Goal: Information Seeking & Learning: Learn about a topic

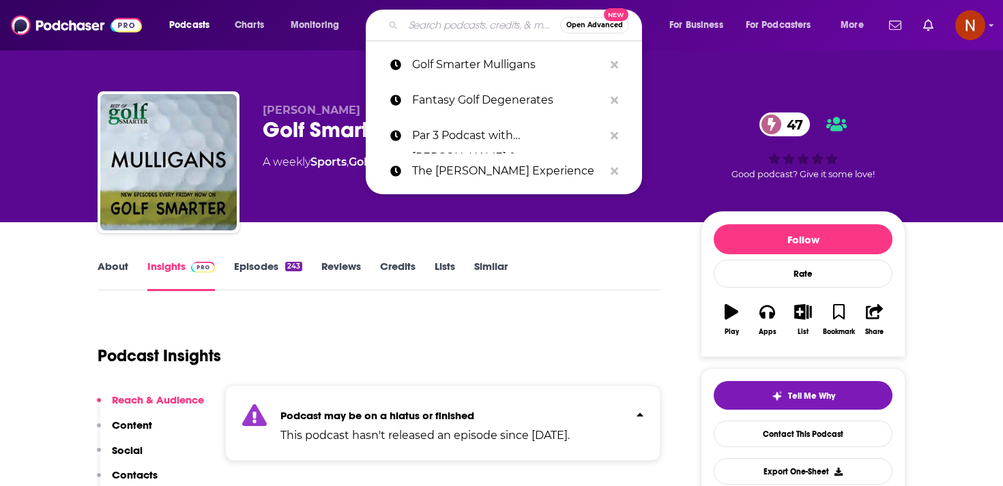
click at [469, 21] on input "Search podcasts, credits, & more..." at bounding box center [481, 25] width 157 height 22
paste input "The Dope Stroke Podcast Show"
type input "The Dope Stroke Podcast Show"
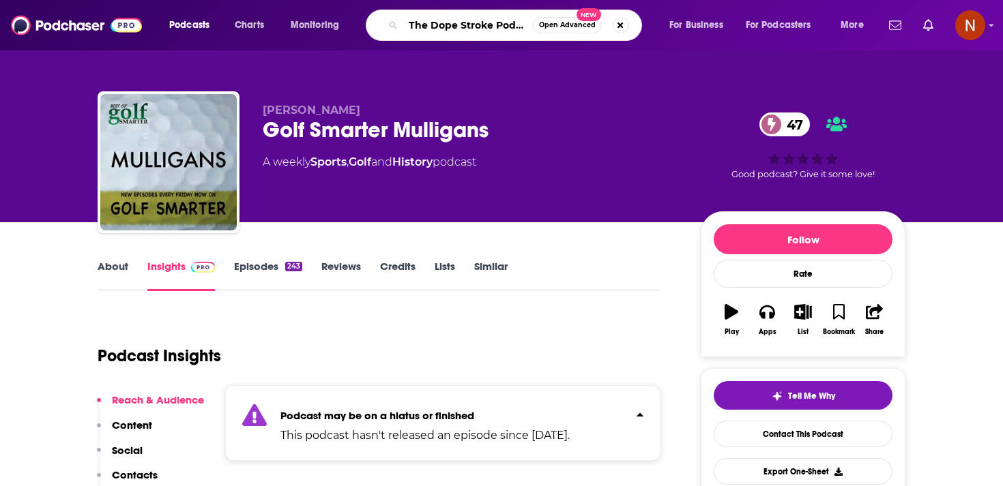
scroll to position [0, 40]
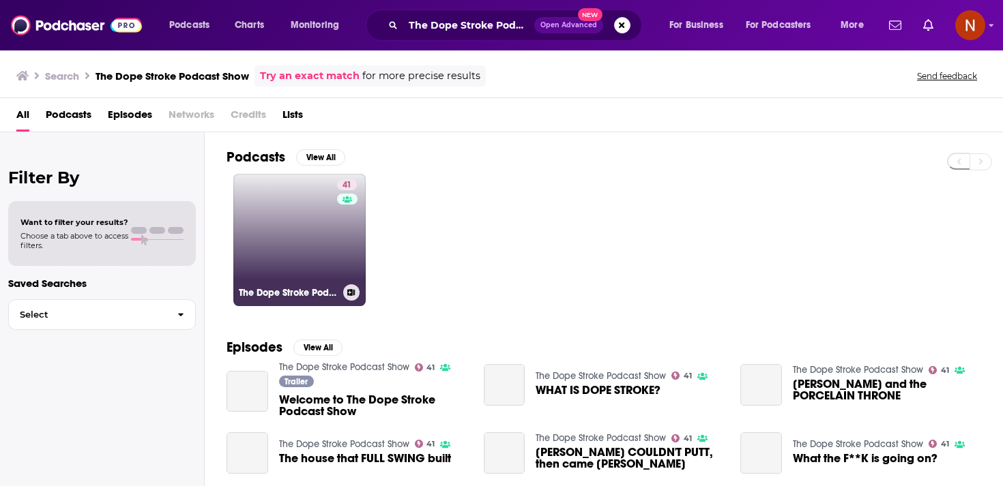
click at [302, 228] on link "41 The Dope Stroke Podcast Show" at bounding box center [299, 240] width 132 height 132
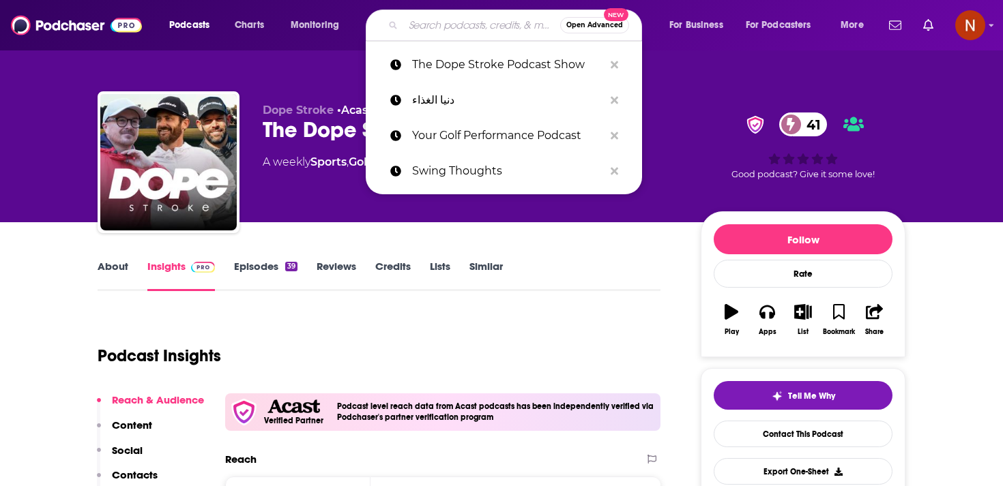
click at [475, 19] on input "Search podcasts, credits, & more..." at bounding box center [481, 25] width 157 height 22
paste input "Golf Weekly OTB"
type input "Golf Weekly OTB"
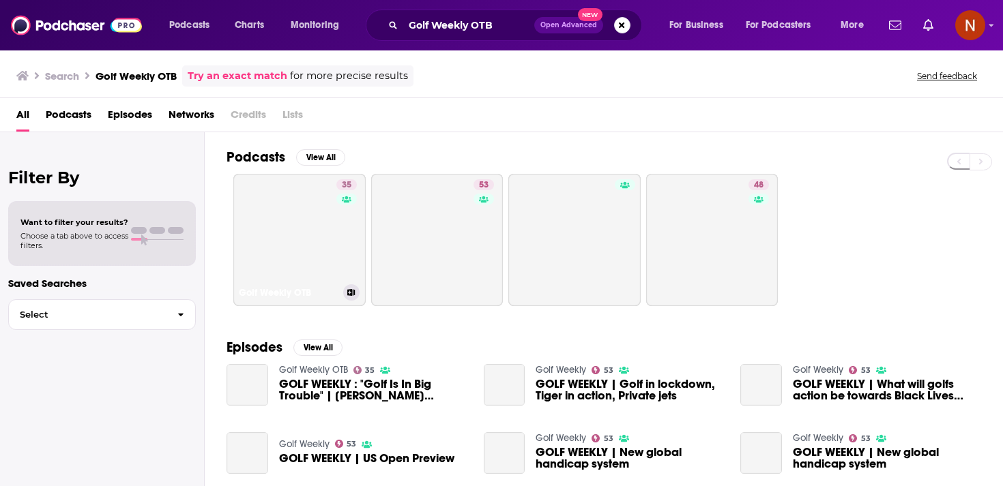
click at [267, 231] on link "35 Golf Weekly OTB" at bounding box center [299, 240] width 132 height 132
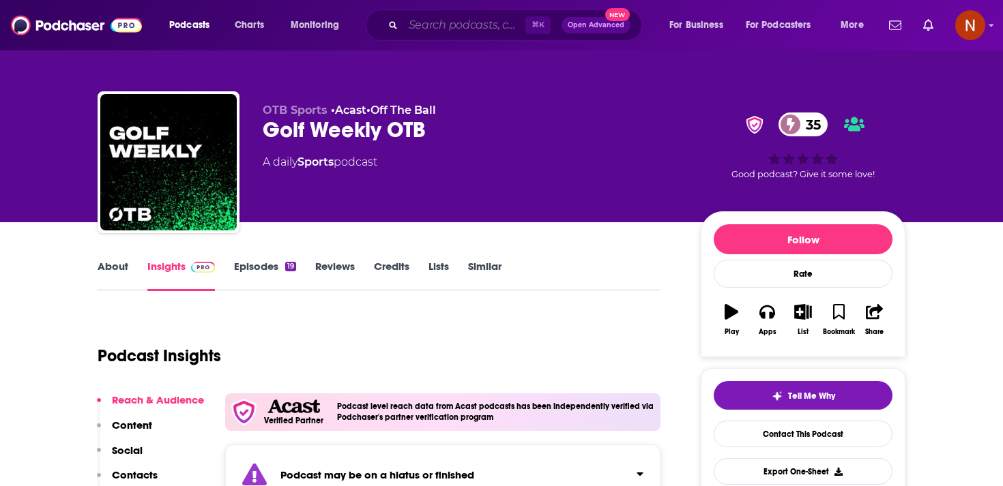
click at [495, 25] on input "Search podcasts, credits, & more..." at bounding box center [464, 25] width 122 height 22
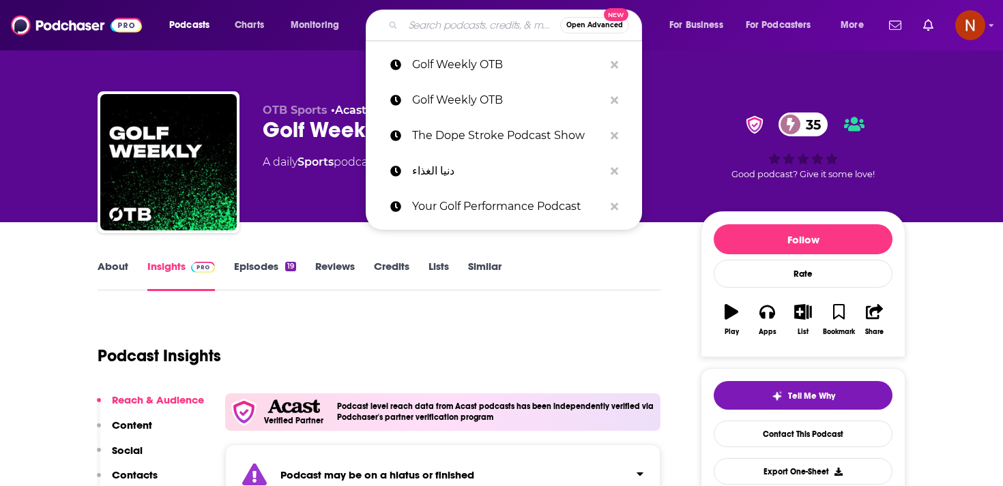
paste input "Chasing Scratch: A Golf Podcast"
type input "Chasing Scratch: A Golf Podcast"
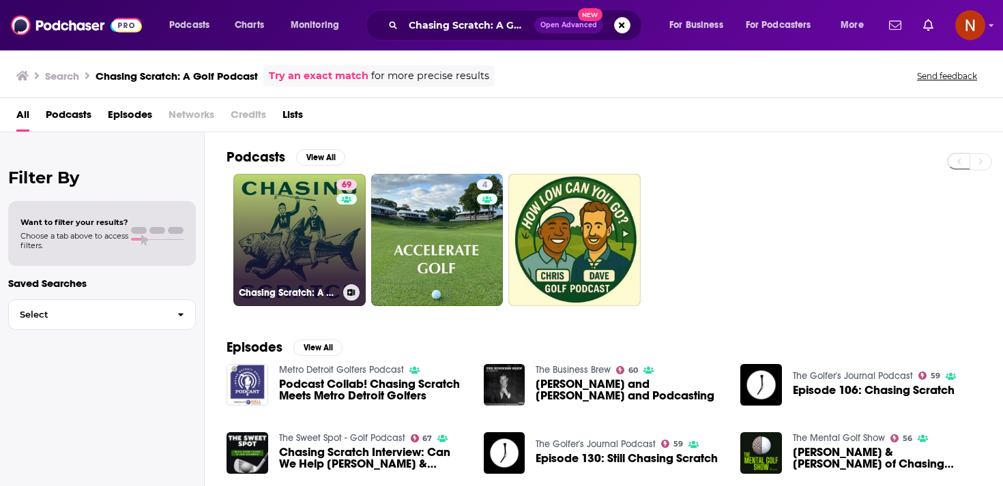
click at [329, 252] on link "69 Chasing Scratch: A Golf Podcast" at bounding box center [299, 240] width 132 height 132
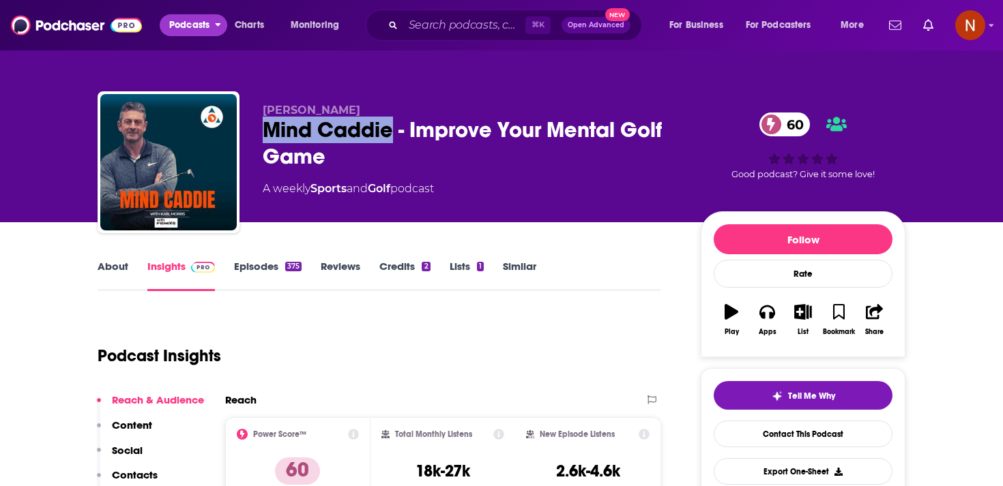
click at [192, 25] on span "Podcasts" at bounding box center [189, 25] width 40 height 19
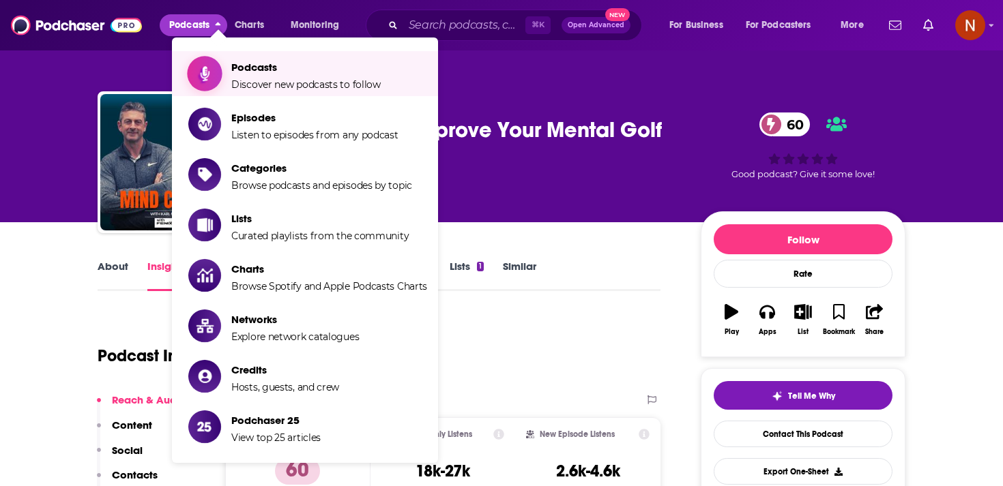
click at [244, 74] on span "Podcasts Discover new podcasts to follow" at bounding box center [305, 74] width 149 height 34
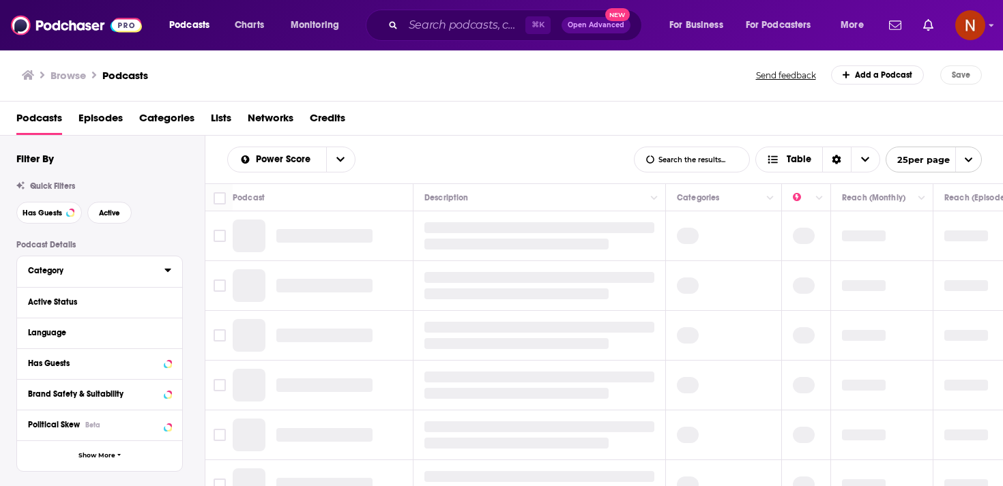
click at [121, 278] on button "Category" at bounding box center [96, 270] width 136 height 17
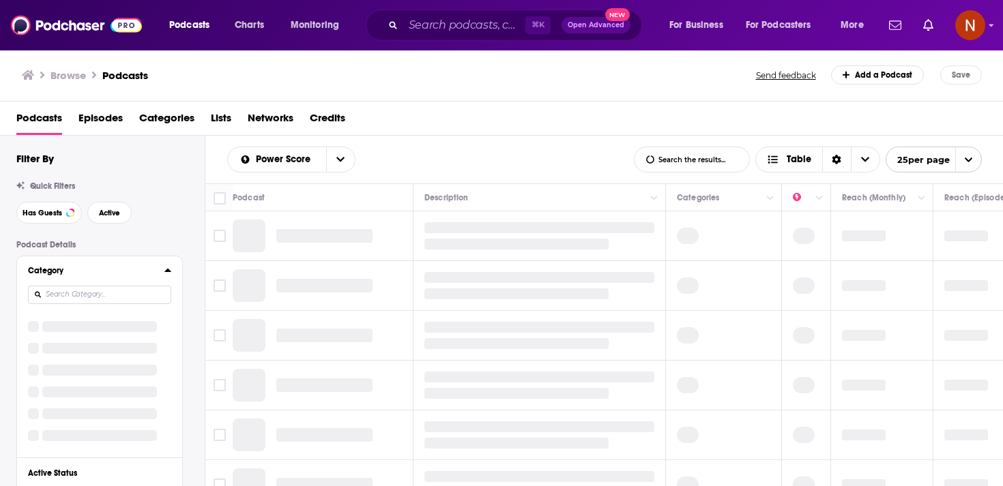
click at [112, 296] on input at bounding box center [99, 295] width 143 height 18
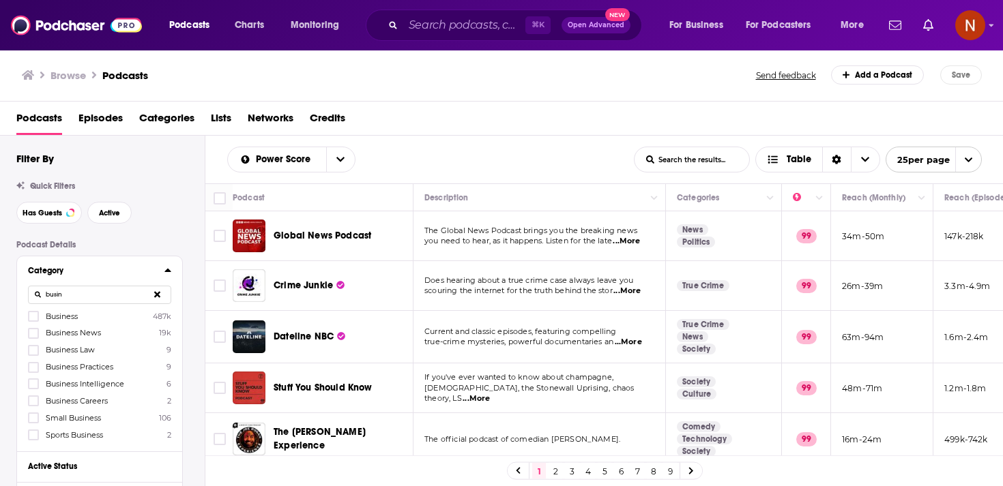
type input "busin"
click at [83, 310] on div "busin" at bounding box center [99, 294] width 143 height 31
click at [78, 318] on span "Business" at bounding box center [62, 317] width 32 height 10
click at [33, 321] on input "multiSelectOption-business-0" at bounding box center [33, 321] width 0 height 0
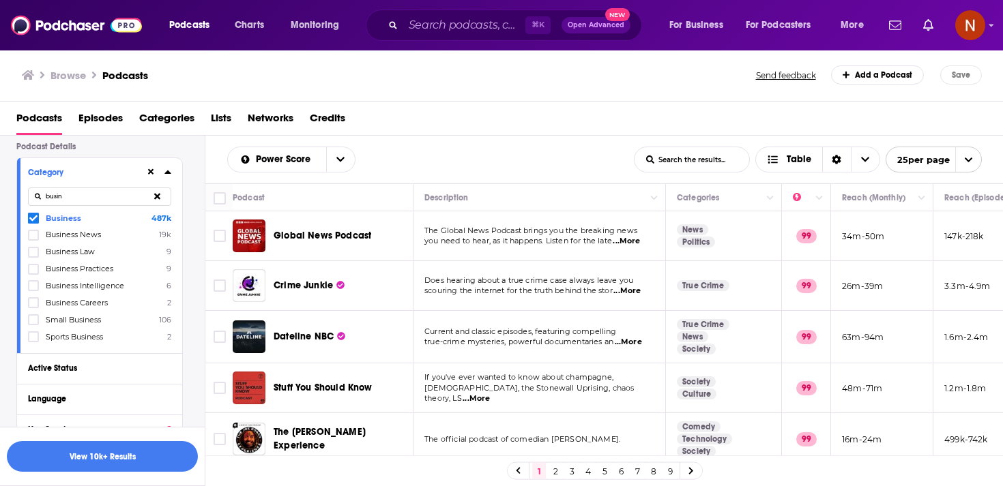
scroll to position [99, 0]
click at [97, 458] on button "View 10k+ Results" at bounding box center [102, 456] width 191 height 31
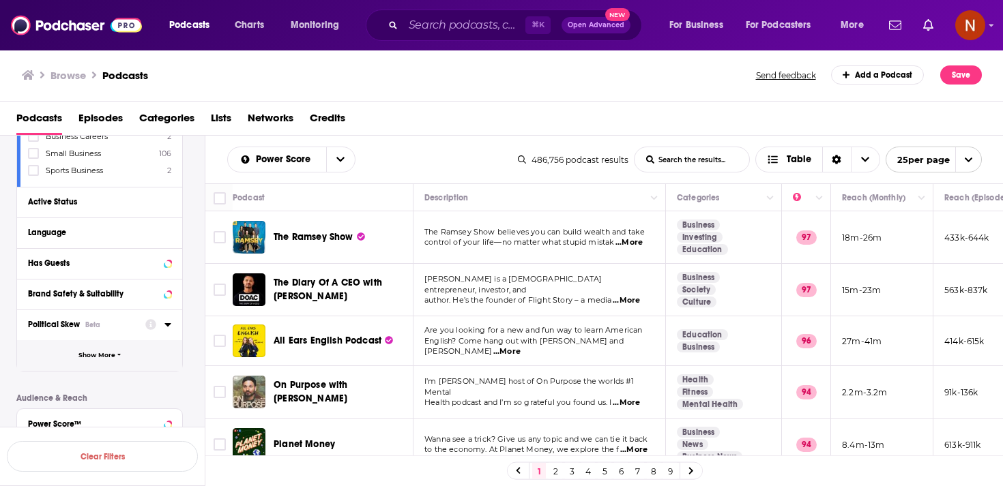
scroll to position [267, 0]
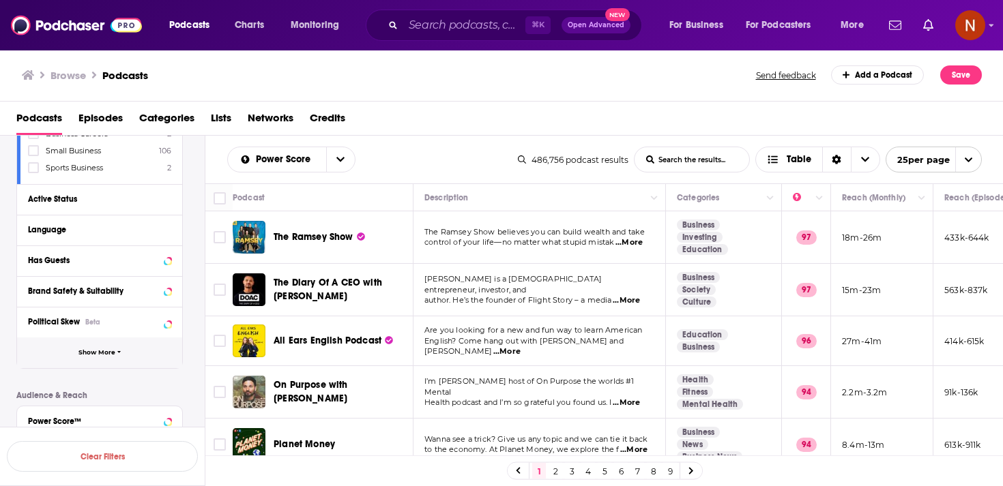
click at [106, 349] on span "Show More" at bounding box center [96, 353] width 37 height 8
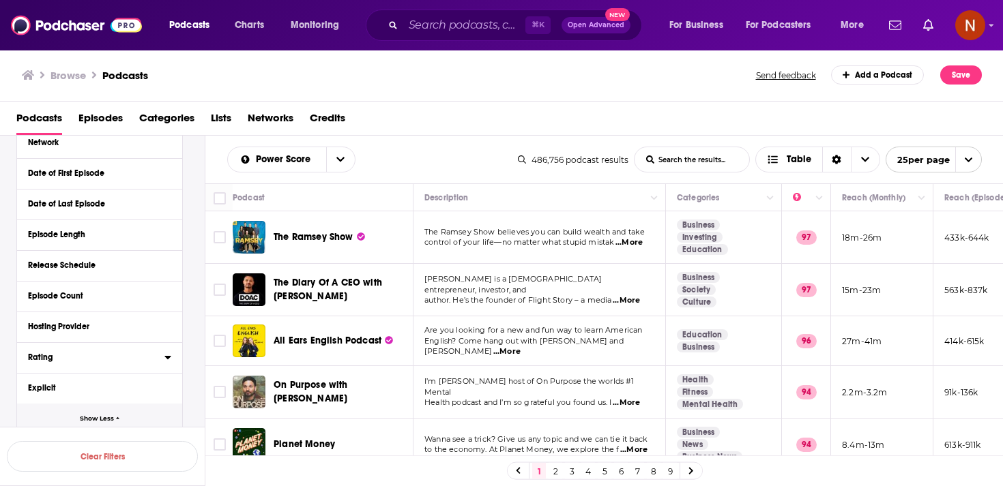
scroll to position [488, 0]
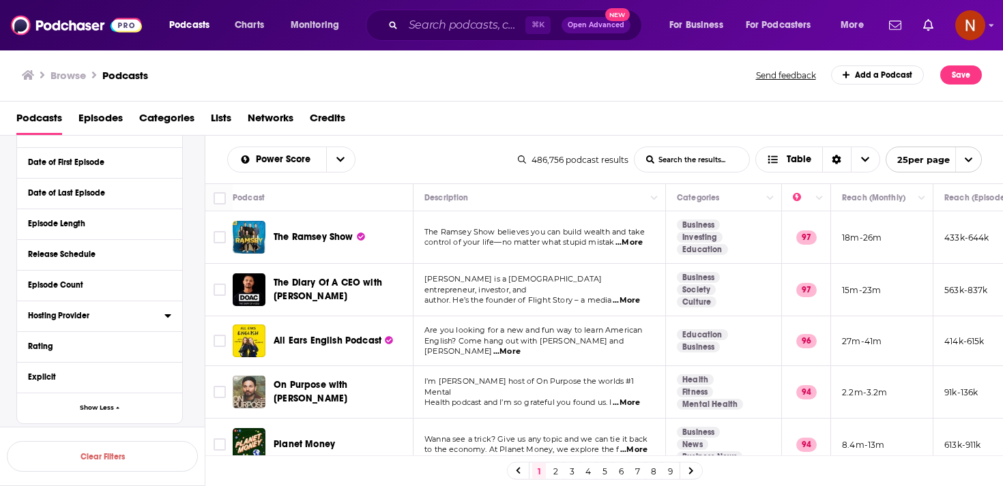
click at [167, 315] on icon at bounding box center [167, 315] width 6 height 3
click at [128, 338] on input at bounding box center [99, 340] width 143 height 18
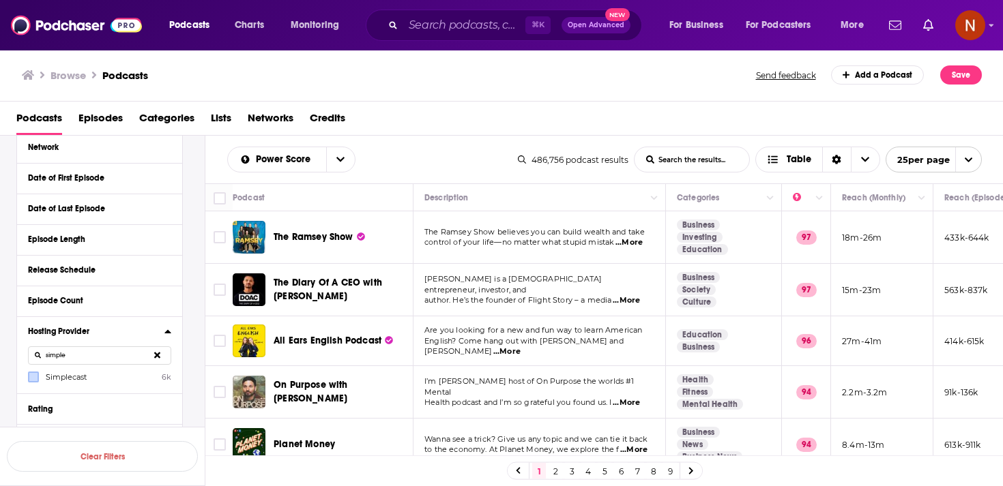
type input "simple"
click at [33, 373] on icon at bounding box center [33, 377] width 8 height 8
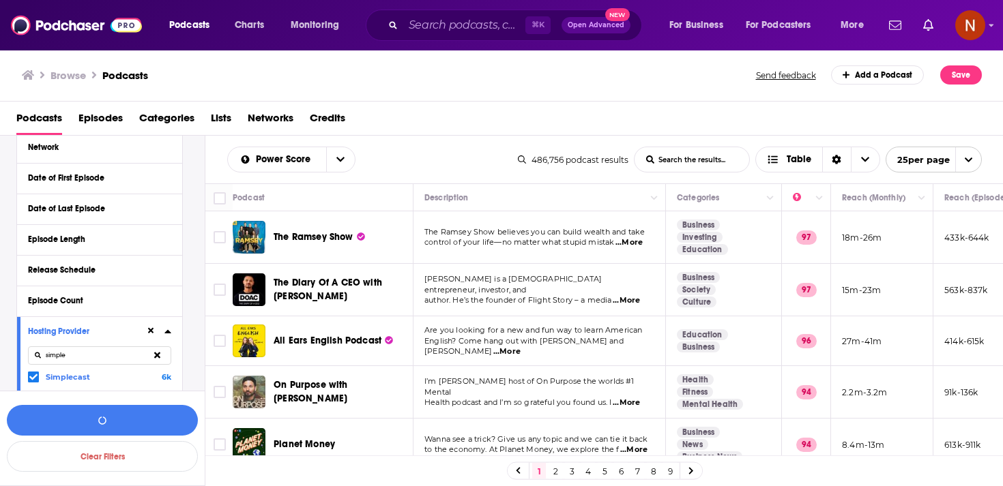
click at [156, 351] on icon at bounding box center [157, 355] width 6 height 9
click at [156, 351] on input at bounding box center [99, 356] width 143 height 18
type input "aud"
click at [113, 366] on div "aud" at bounding box center [99, 355] width 143 height 31
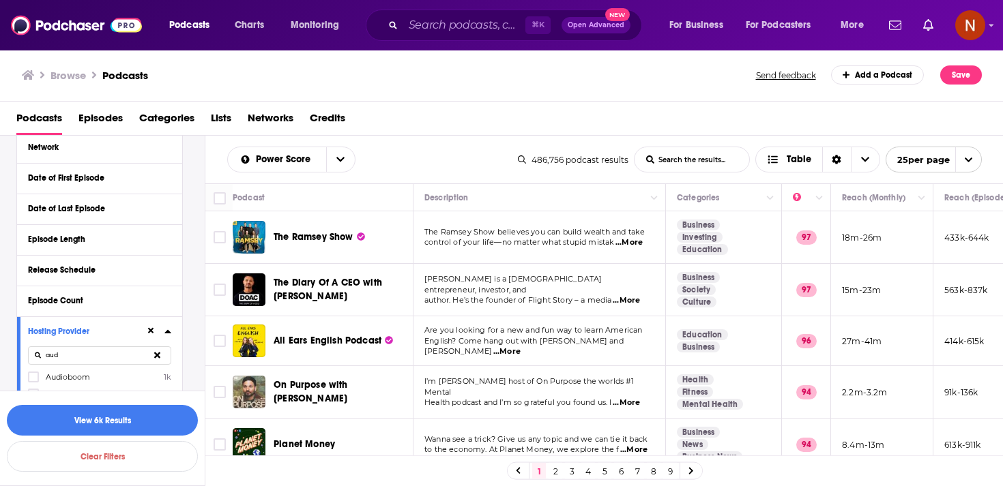
click at [87, 370] on div "aud" at bounding box center [99, 355] width 143 height 31
click at [83, 374] on span "Audioboom" at bounding box center [68, 377] width 44 height 10
click at [33, 381] on input "multiSelectOption-Audioboom-0" at bounding box center [33, 381] width 0 height 0
click at [156, 353] on icon at bounding box center [157, 356] width 6 height 6
click at [156, 353] on input at bounding box center [99, 356] width 143 height 18
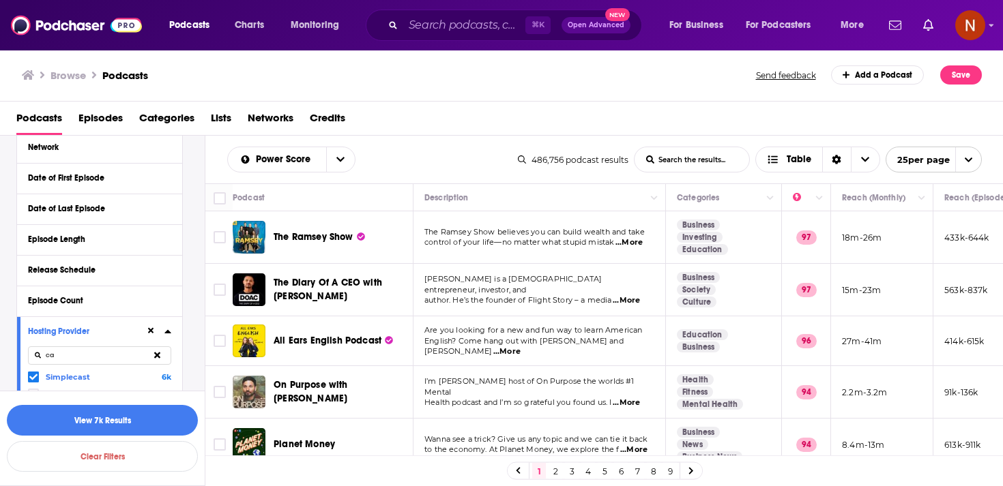
type input "c"
type input "acas"
click at [46, 377] on span "Acast" at bounding box center [56, 377] width 20 height 10
click at [33, 381] on input "multiSelectOption-Acast-0" at bounding box center [33, 381] width 0 height 0
click at [159, 360] on button at bounding box center [157, 356] width 28 height 32
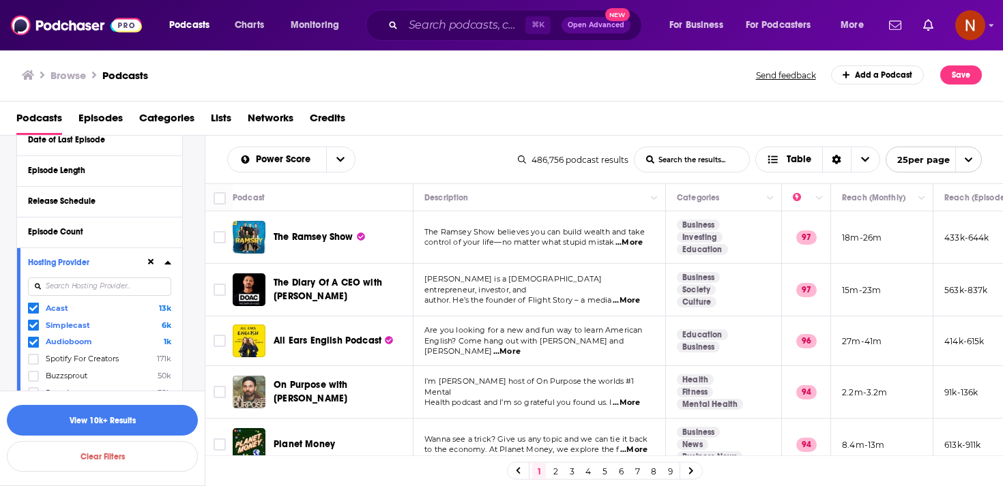
scroll to position [546, 0]
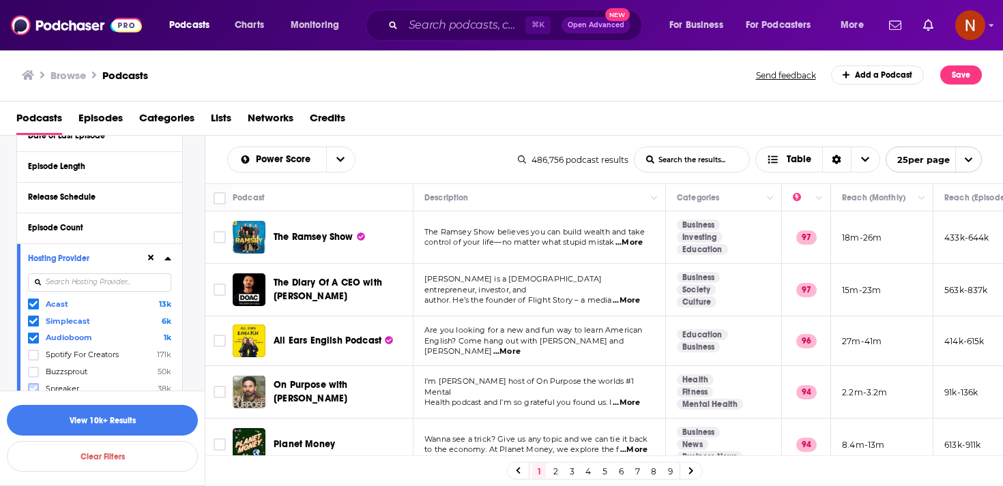
click at [31, 385] on icon at bounding box center [33, 389] width 8 height 8
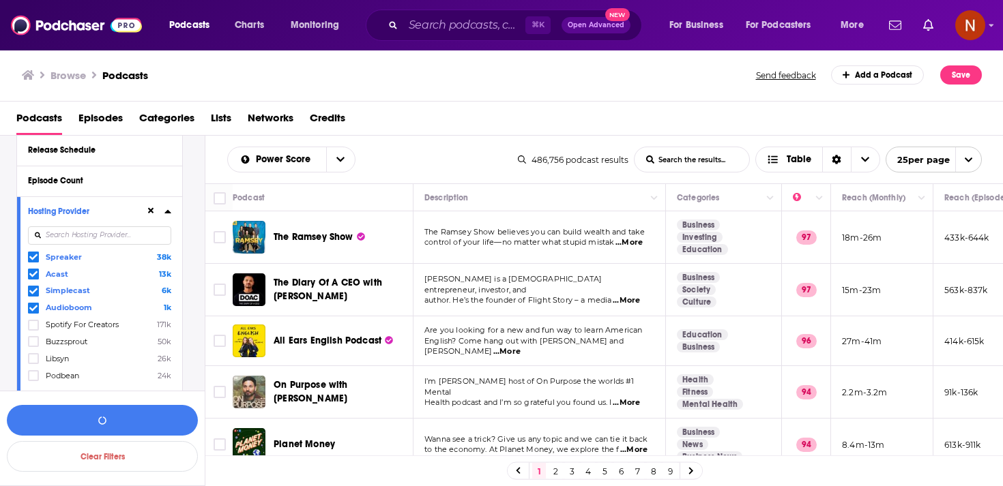
scroll to position [606, 0]
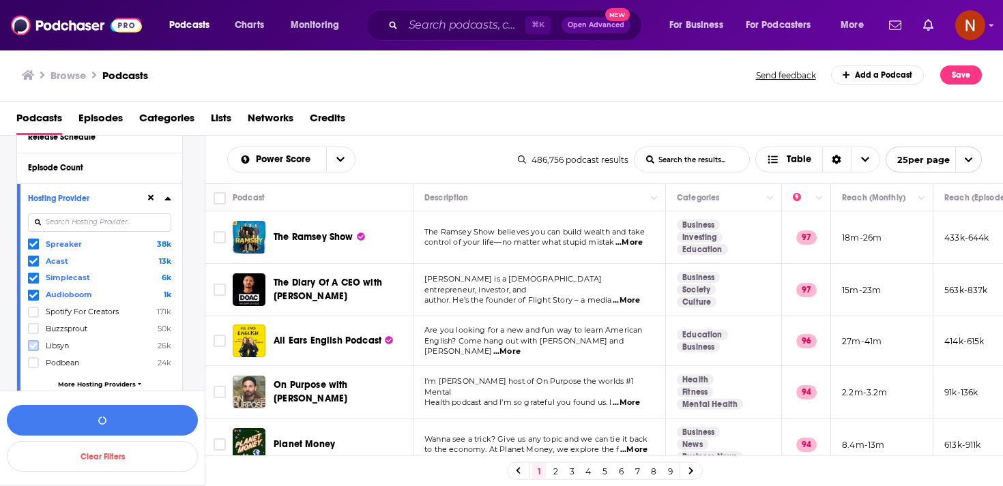
click at [35, 343] on icon at bounding box center [33, 346] width 8 height 6
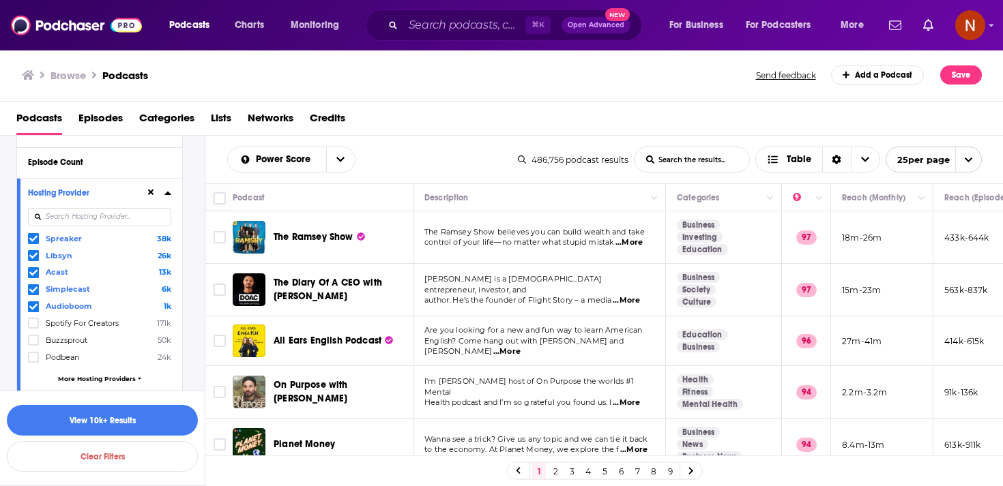
scroll to position [612, 0]
click at [100, 415] on button "View 10k+ Results" at bounding box center [102, 420] width 191 height 31
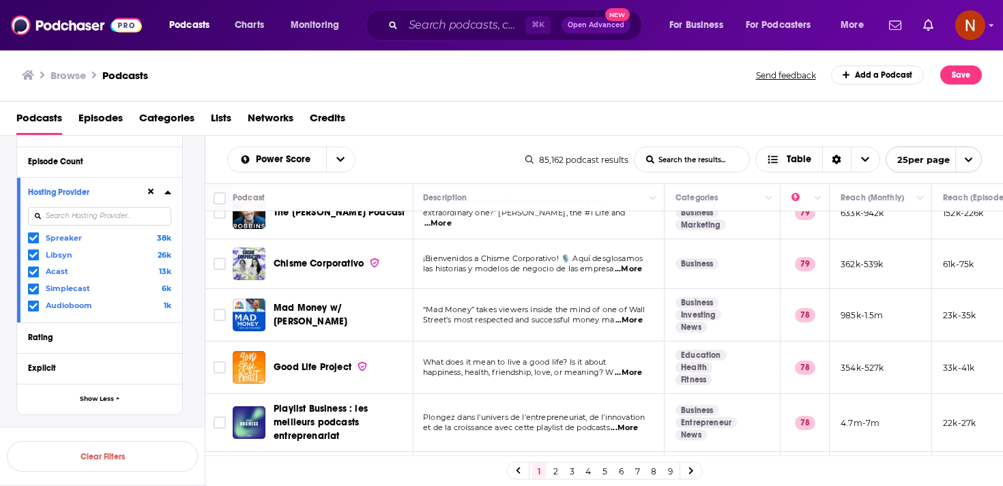
scroll to position [741, 1]
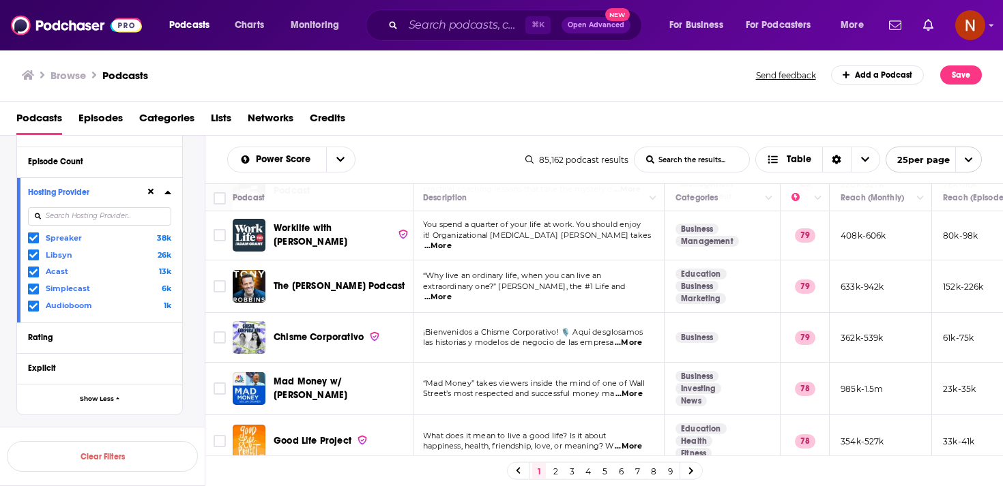
click at [555, 472] on link "2" at bounding box center [555, 471] width 14 height 16
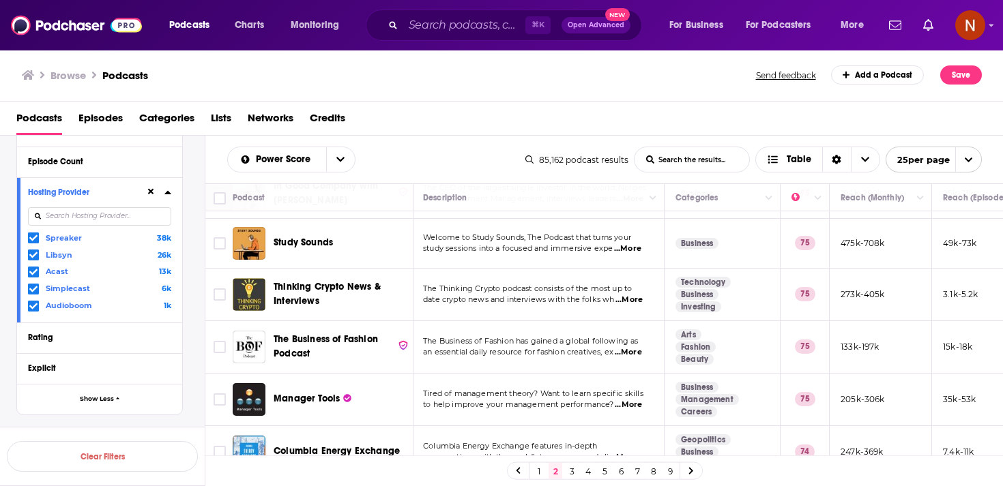
scroll to position [1074, 1]
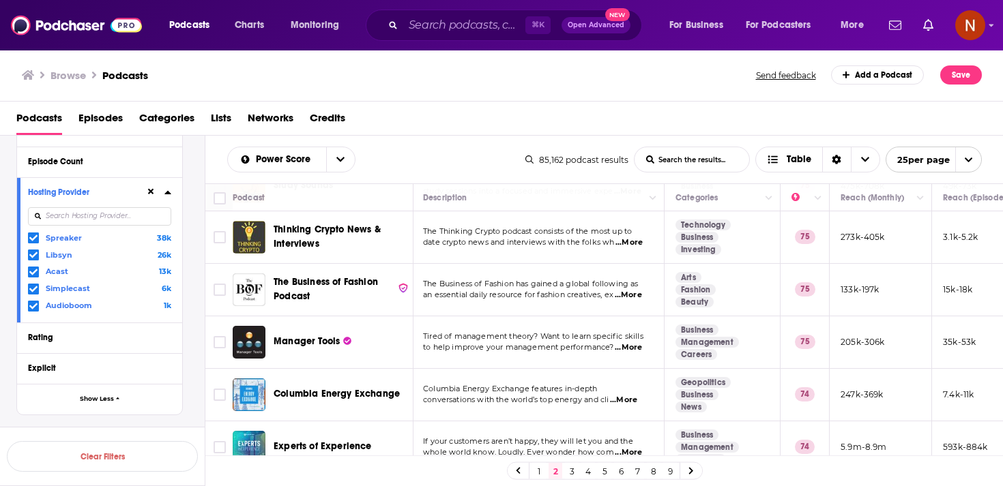
click at [574, 469] on link "3" at bounding box center [572, 471] width 14 height 16
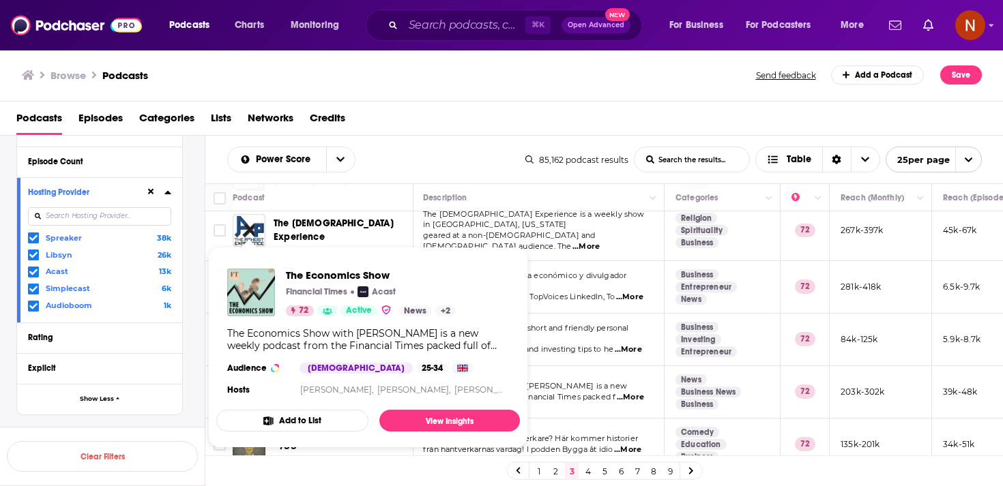
scroll to position [1085, 1]
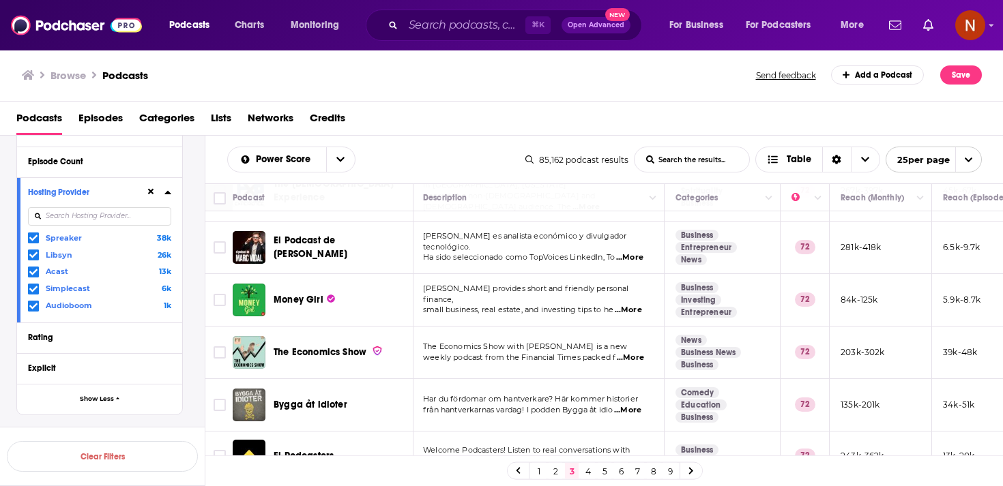
click at [587, 473] on link "4" at bounding box center [588, 471] width 14 height 16
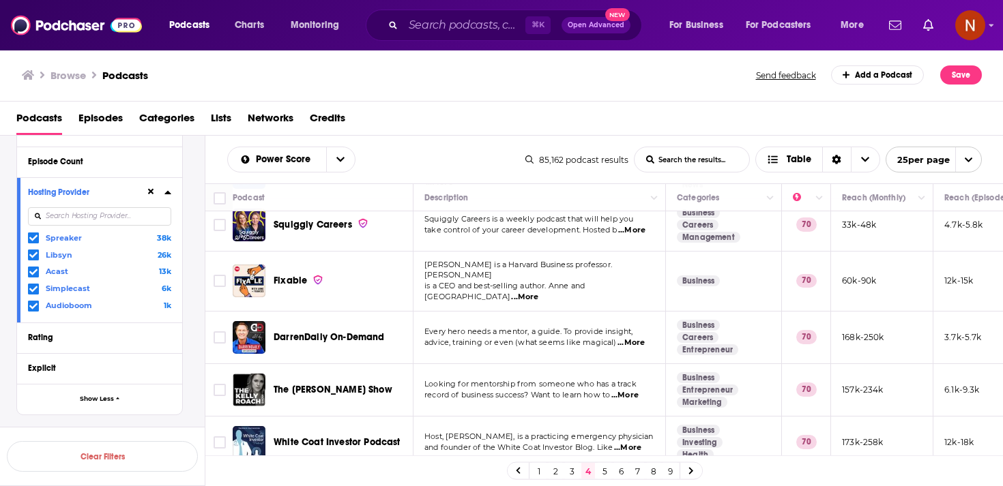
scroll to position [1082, 0]
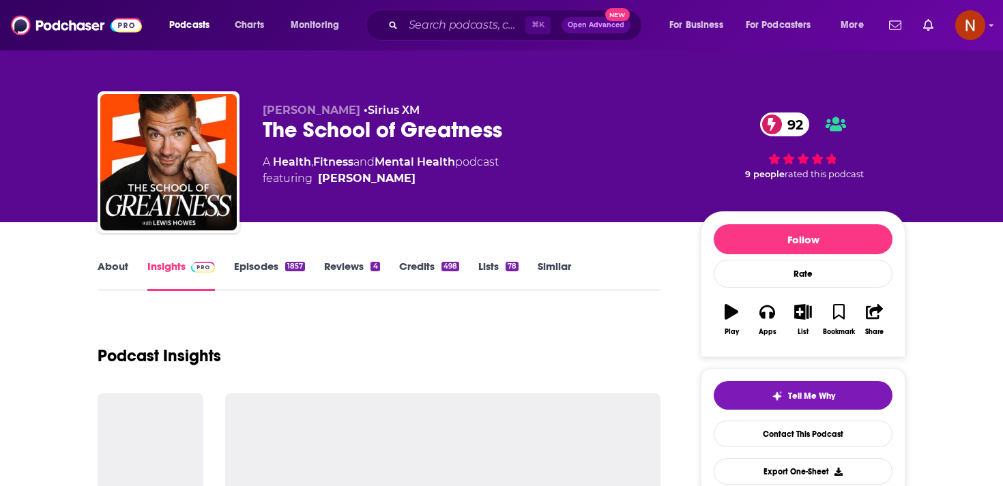
click at [359, 131] on div "The School of Greatness 92" at bounding box center [471, 130] width 416 height 27
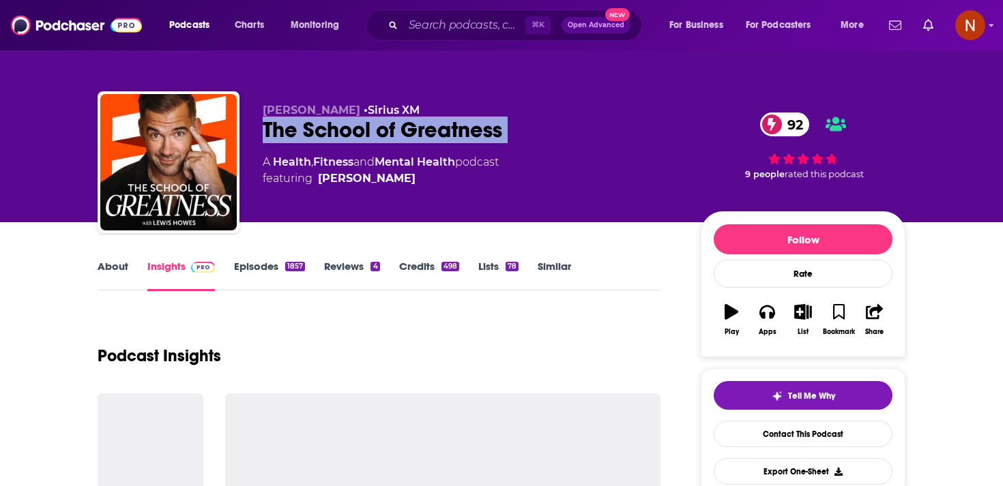
click at [359, 131] on div "The School of Greatness 92" at bounding box center [471, 130] width 416 height 27
copy div "The School of Greatness 92"
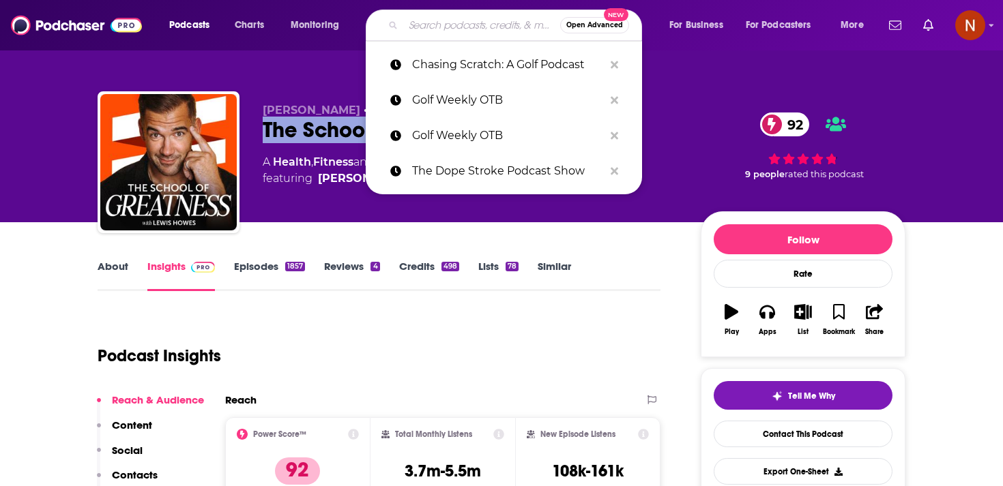
click at [465, 29] on input "Search podcasts, credits, & more..." at bounding box center [481, 25] width 157 height 22
type input "r"
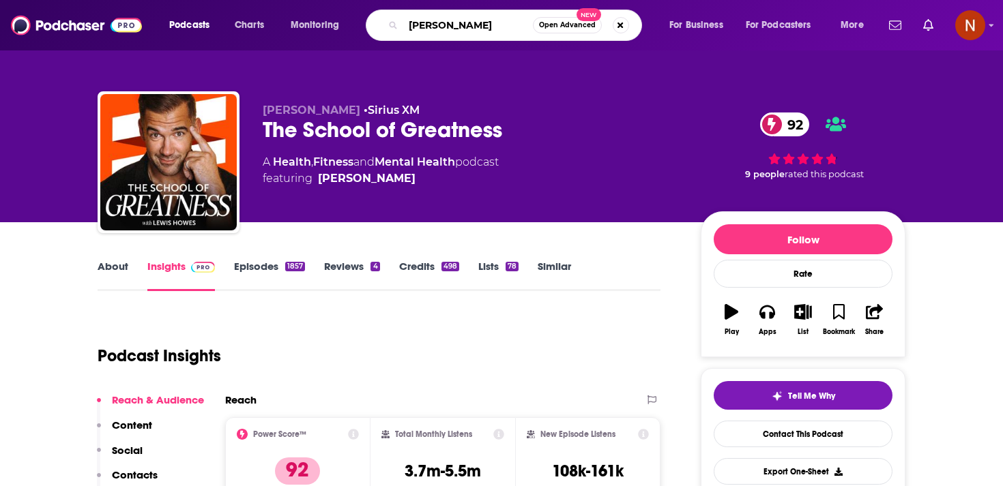
type input "ted business"
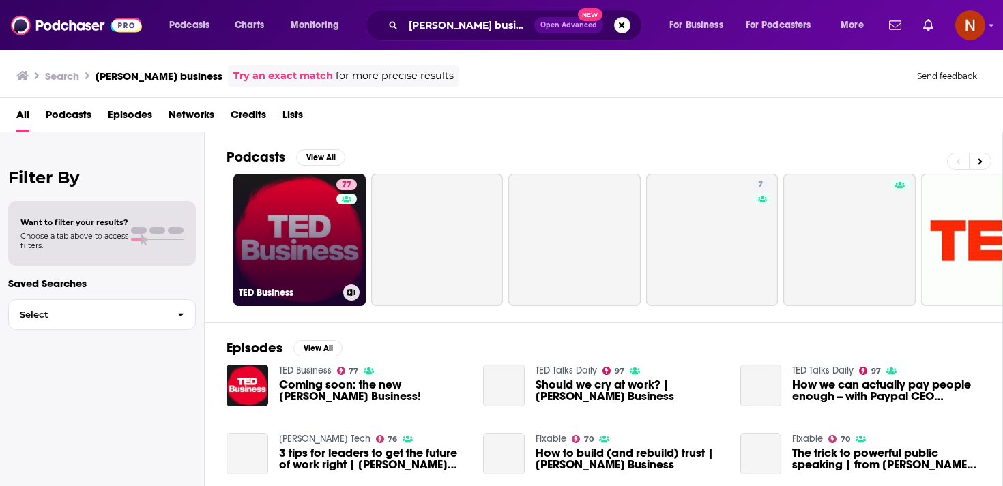
click at [322, 237] on link "77 TED Business" at bounding box center [299, 240] width 132 height 132
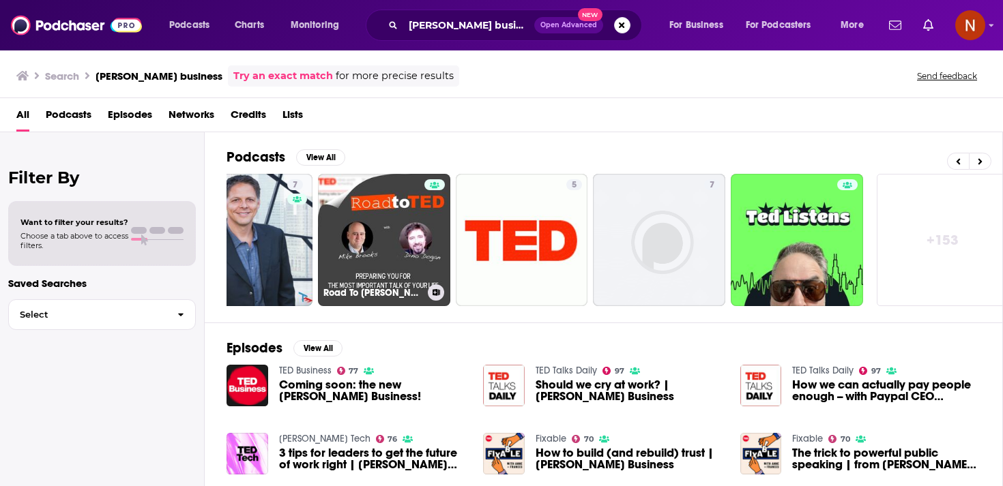
scroll to position [0, 477]
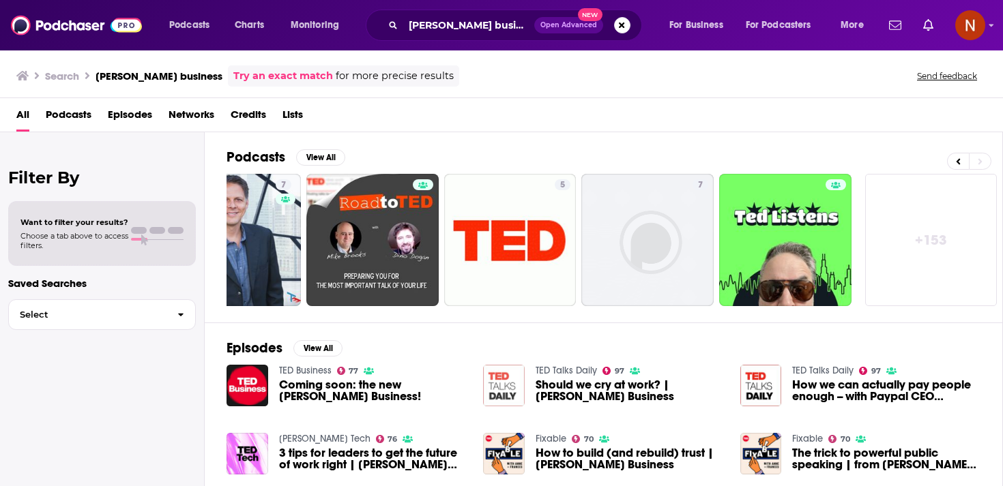
click at [506, 398] on img "Should we cry at work? | TED Business" at bounding box center [504, 386] width 42 height 42
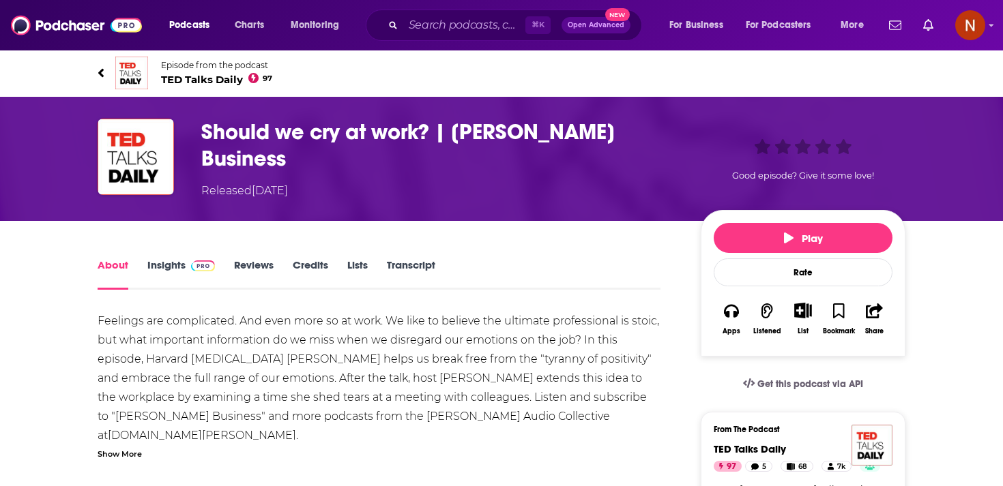
click at [200, 85] on span "TED Talks Daily 97" at bounding box center [216, 79] width 111 height 13
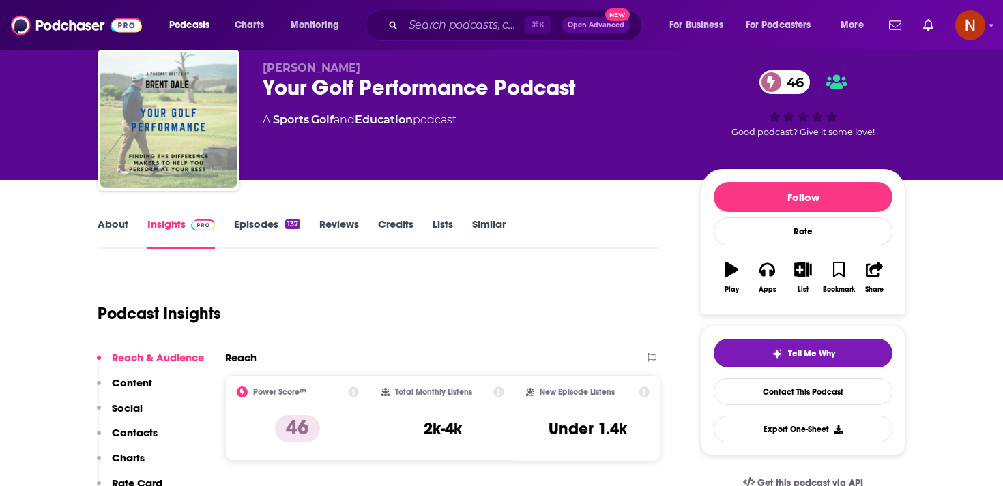
scroll to position [42, 0]
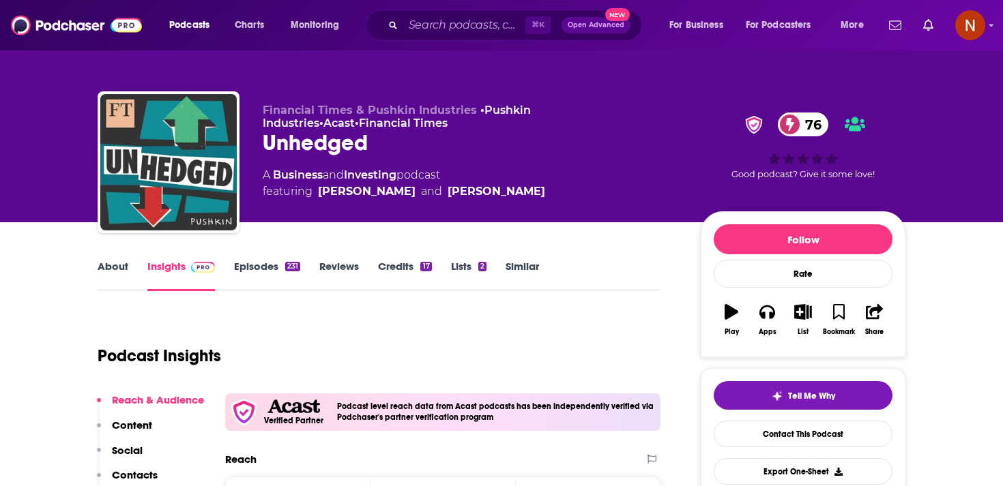
click at [317, 144] on div "Unhedged 76" at bounding box center [471, 143] width 416 height 27
click at [344, 138] on div "Unhedged 76" at bounding box center [471, 143] width 416 height 27
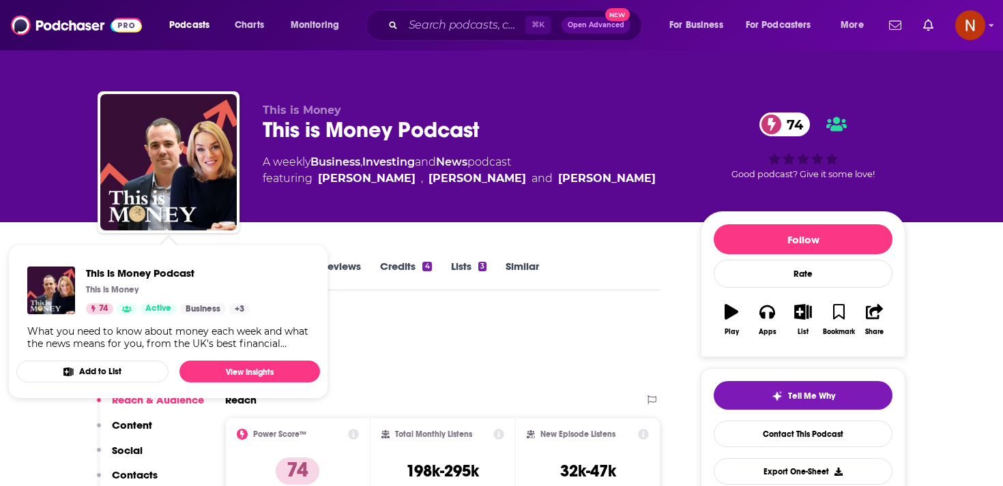
click at [306, 117] on span "This is Money" at bounding box center [302, 110] width 78 height 13
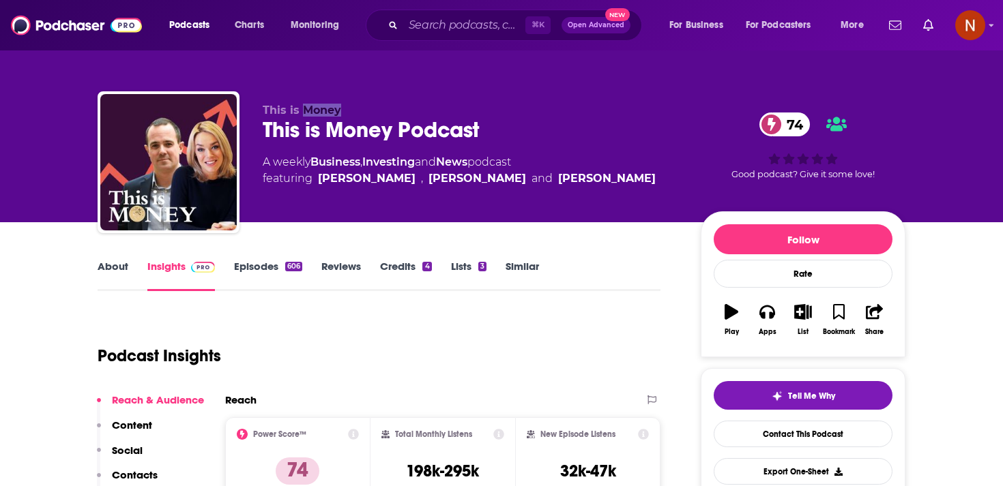
click at [306, 117] on span "This is Money" at bounding box center [302, 110] width 78 height 13
click at [305, 128] on div "This is Money Podcast 74" at bounding box center [471, 130] width 416 height 27
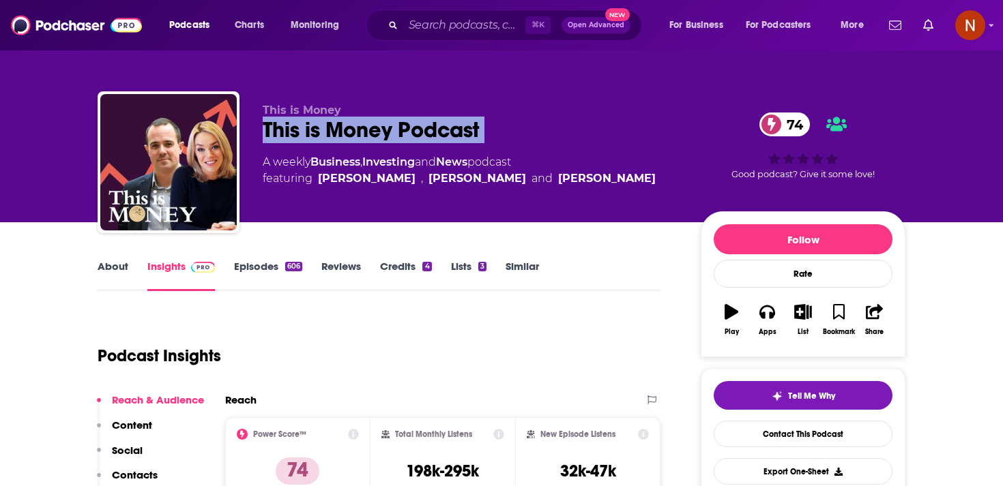
click at [305, 128] on div "This is Money Podcast 74" at bounding box center [471, 130] width 416 height 27
copy div "This is Money Podcast 74"
click at [117, 277] on link "About" at bounding box center [113, 275] width 31 height 31
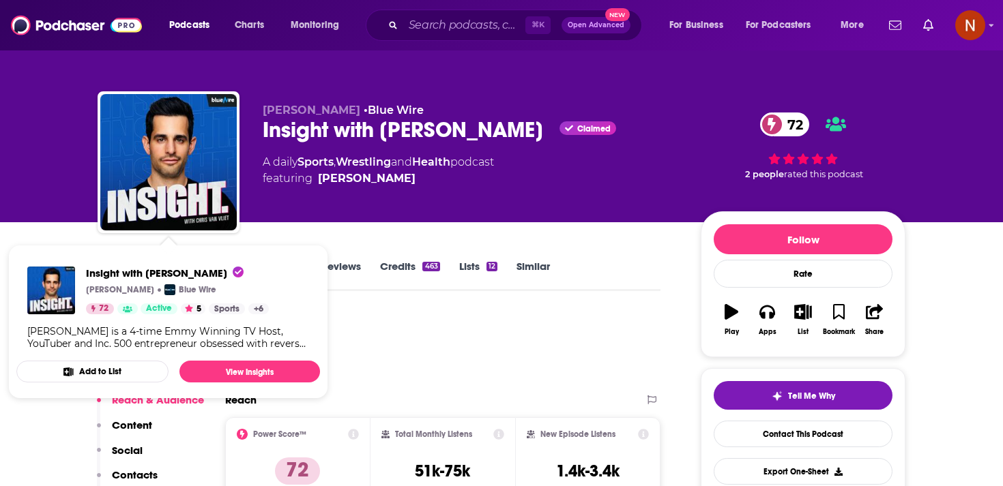
click at [291, 133] on div "Insight with Chris Van Vliet Claimed 72" at bounding box center [471, 130] width 416 height 27
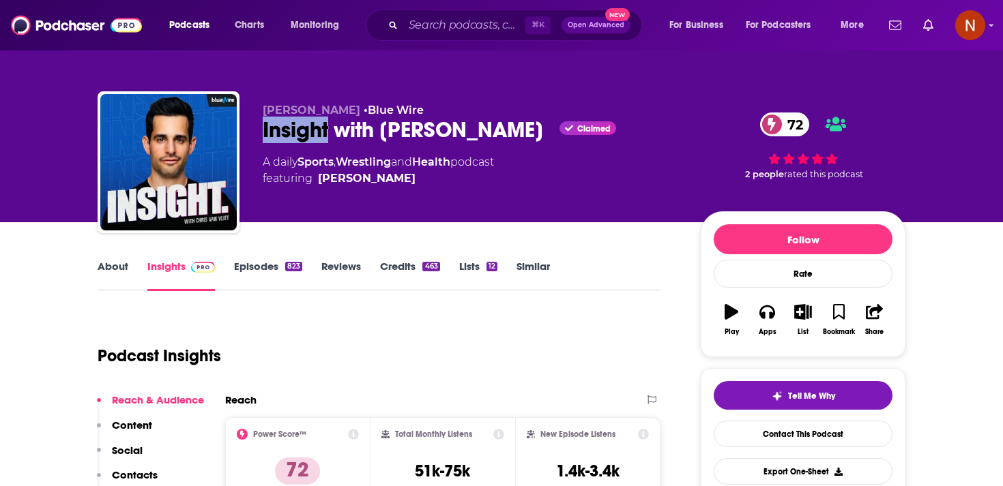
click at [291, 133] on div "Insight with Chris Van Vliet Claimed 72" at bounding box center [471, 130] width 416 height 27
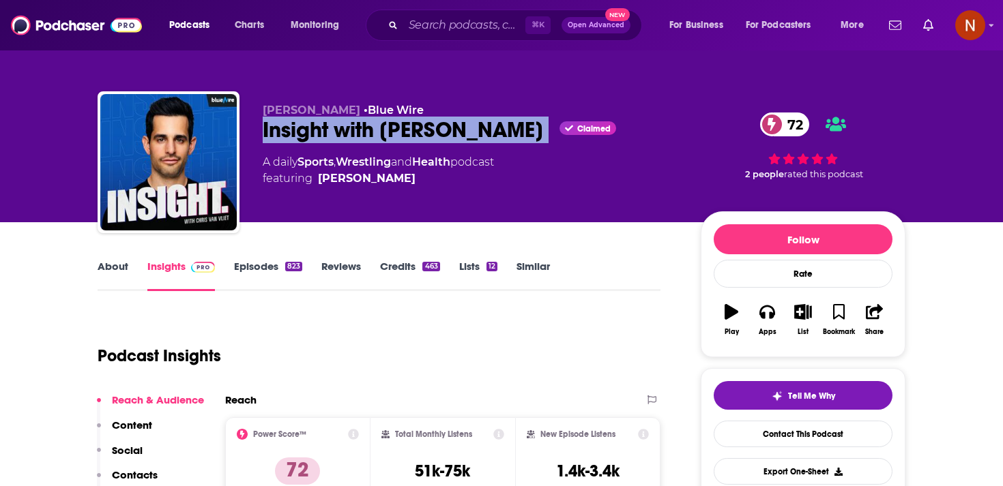
click at [291, 133] on div "Insight with Chris Van Vliet Claimed 72" at bounding box center [471, 130] width 416 height 27
copy div "Insight with Chris Van Vliet"
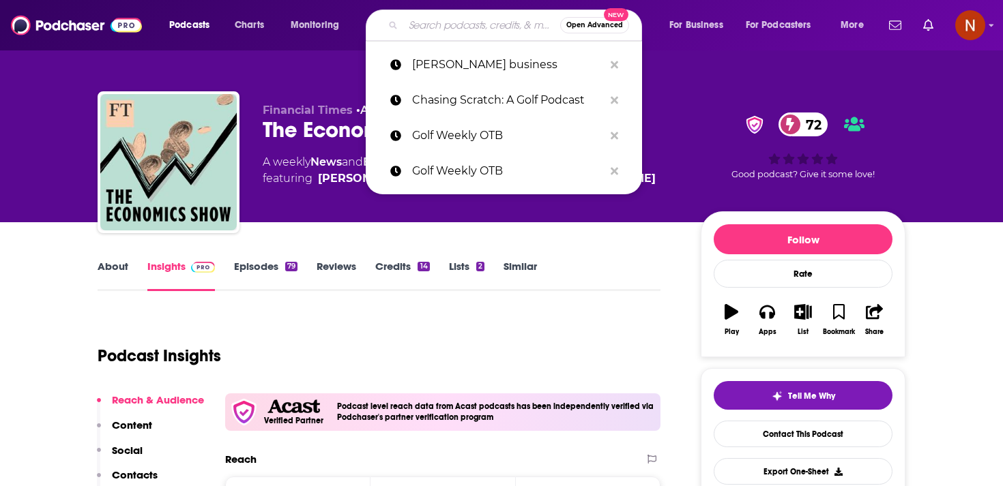
click at [414, 24] on input "Search podcasts, credits, & more..." at bounding box center [481, 25] width 157 height 22
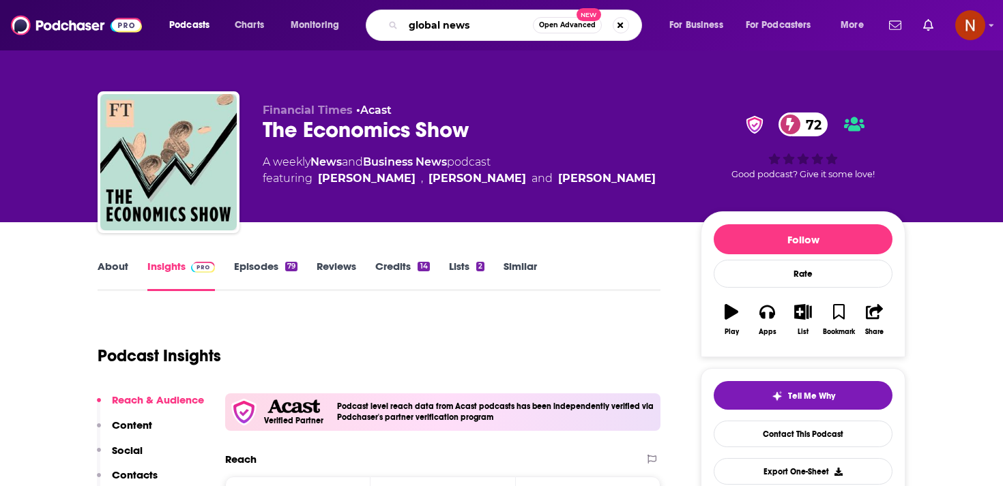
type input "global news"
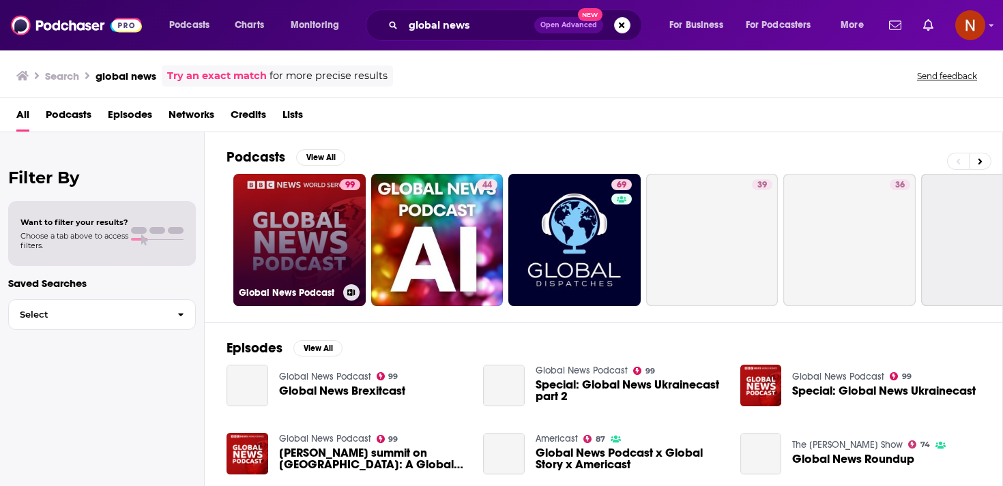
click at [282, 246] on link "99 Global News Podcast" at bounding box center [299, 240] width 132 height 132
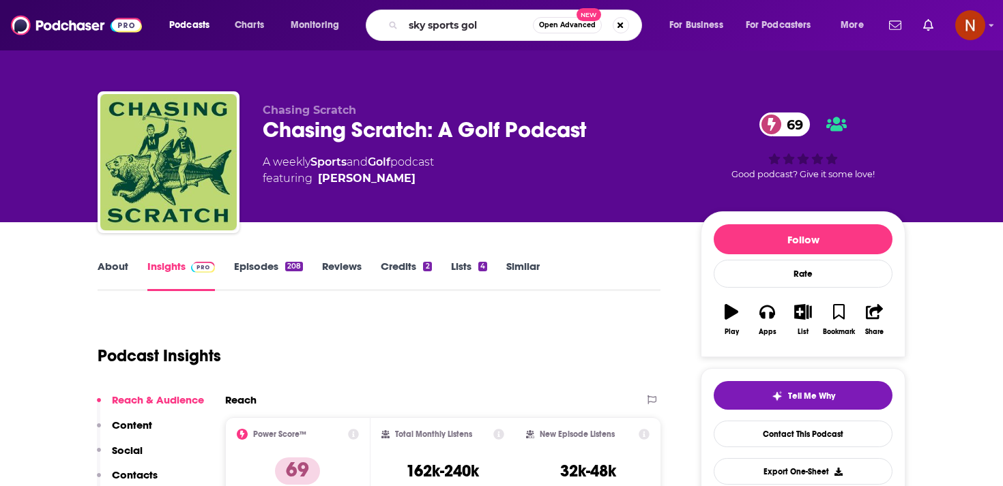
type input "sky sports golf"
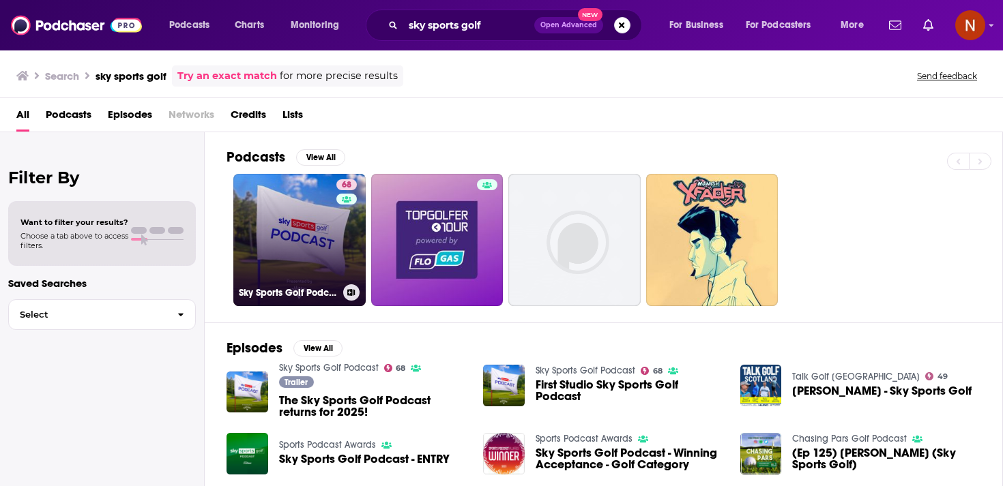
click at [329, 251] on link "68 Sky Sports Golf Podcast" at bounding box center [299, 240] width 132 height 132
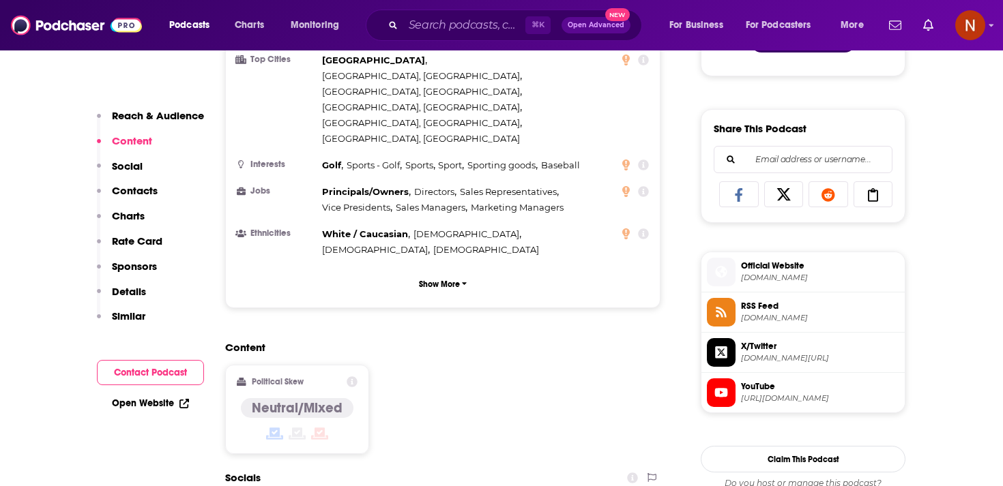
scroll to position [797, 0]
